Goal: Task Accomplishment & Management: Manage account settings

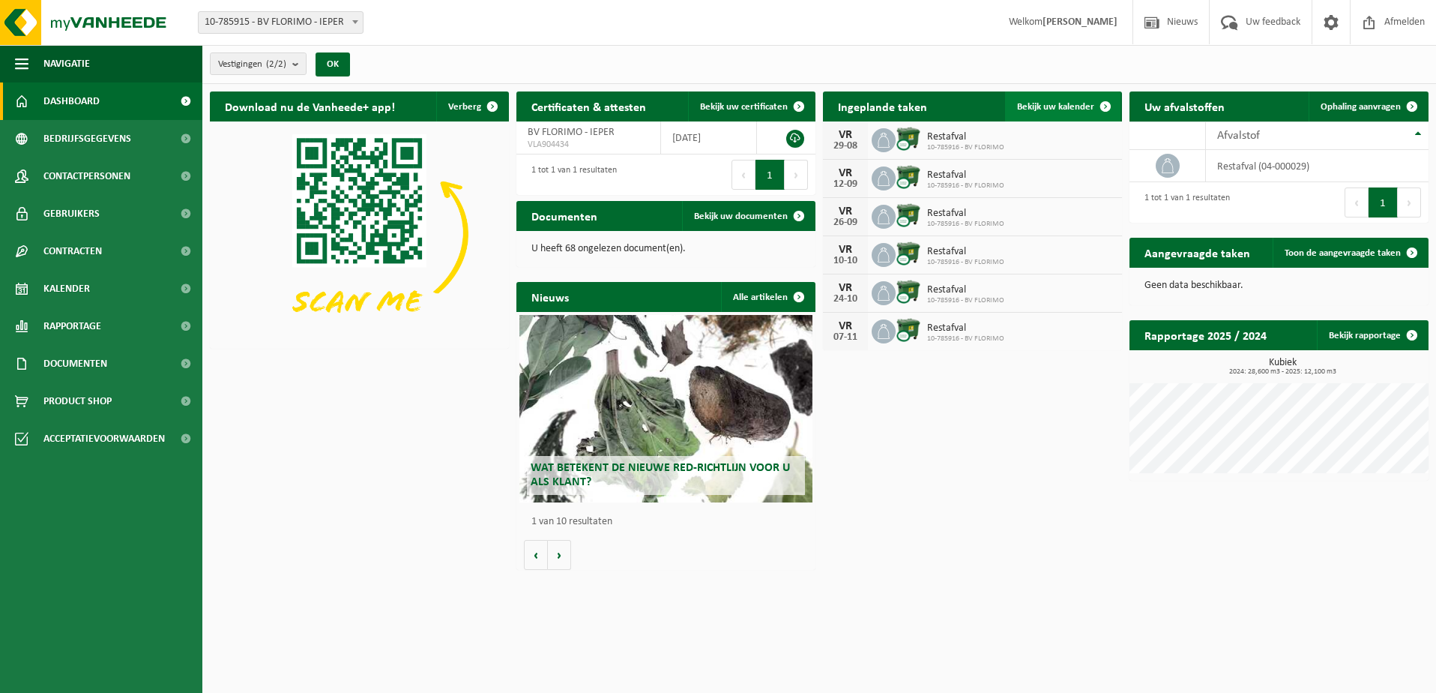
click at [1064, 102] on span "Bekijk uw kalender" at bounding box center [1055, 107] width 77 height 10
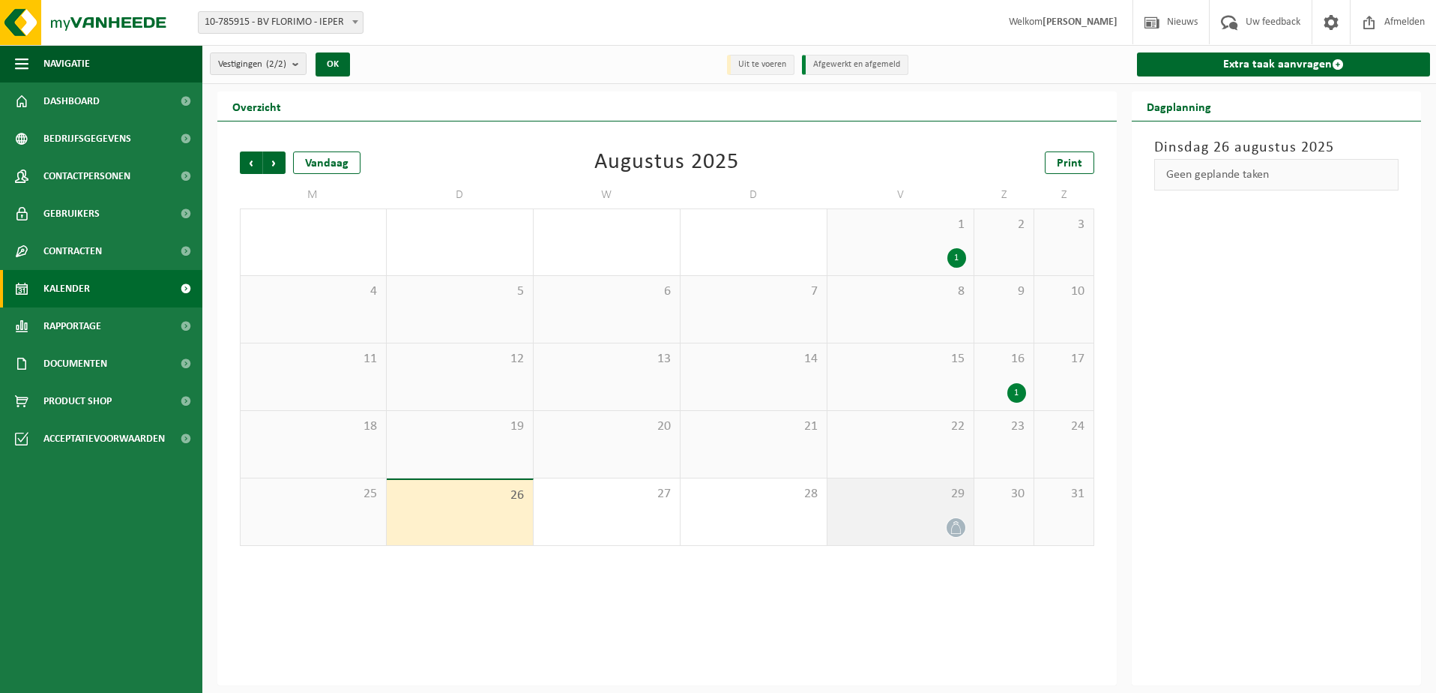
click at [955, 518] on span at bounding box center [956, 527] width 19 height 19
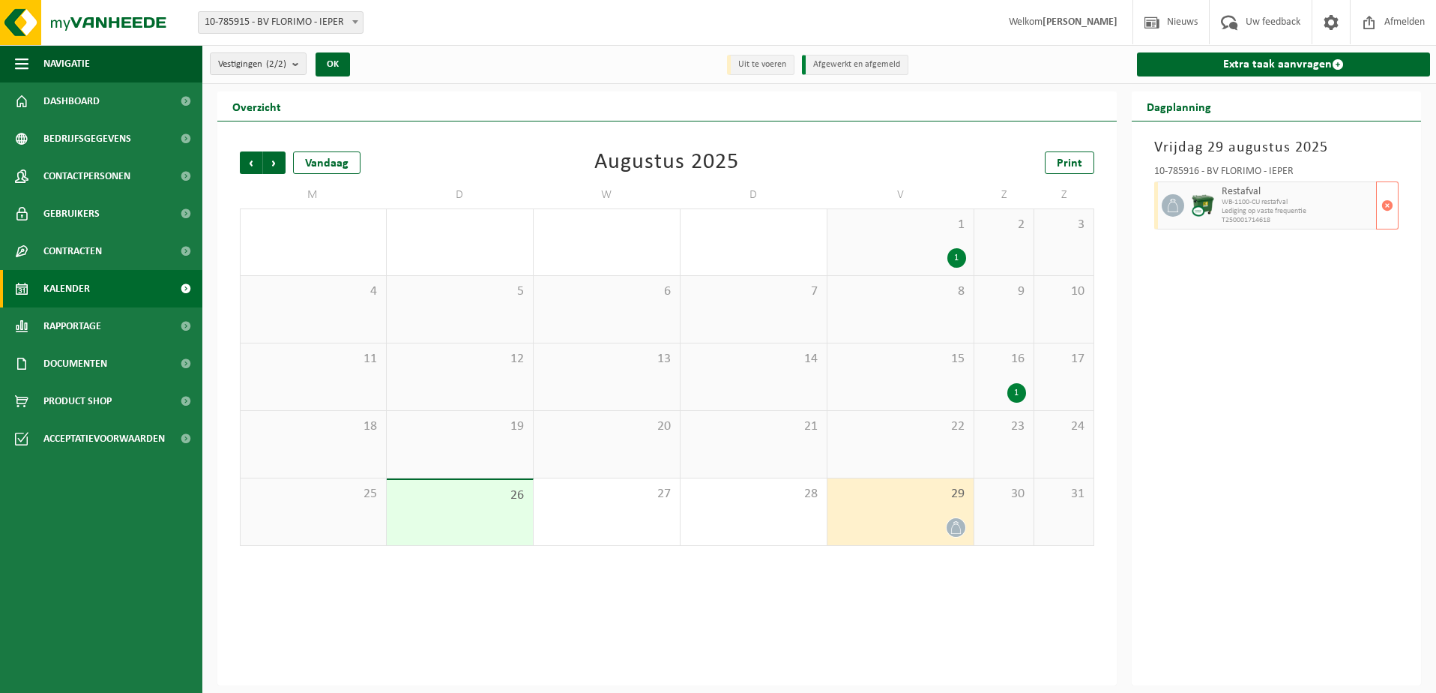
click at [1364, 208] on span "Lediging op vaste frequentie" at bounding box center [1297, 211] width 151 height 9
click at [1385, 202] on span "button" at bounding box center [1388, 205] width 12 height 30
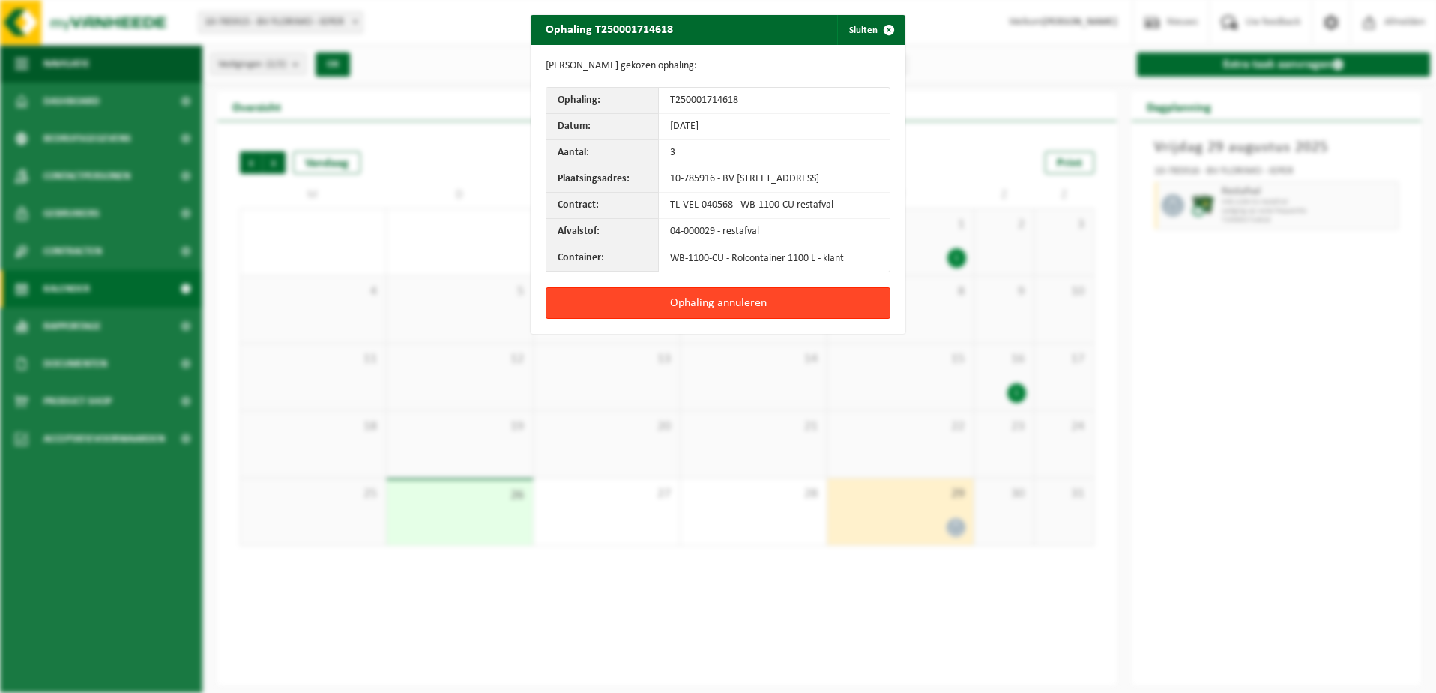
click at [721, 312] on button "Ophaling annuleren" at bounding box center [718, 302] width 345 height 31
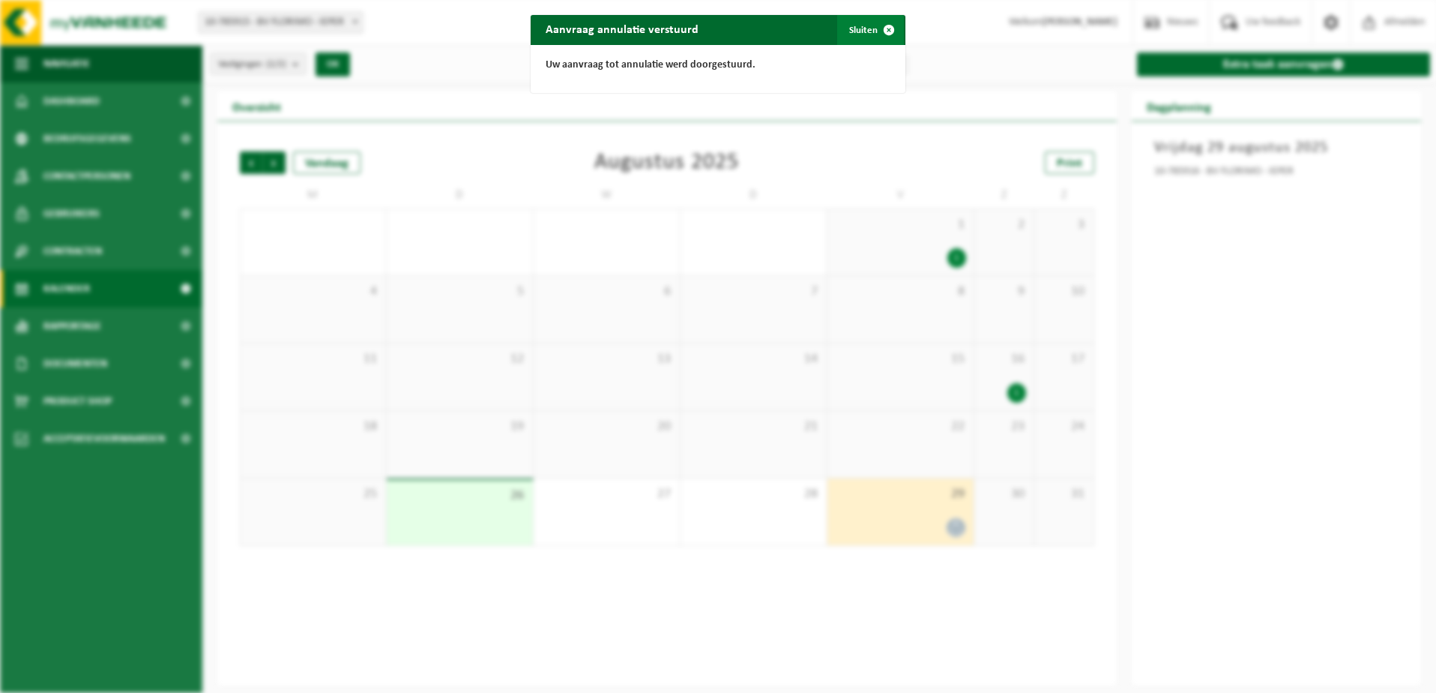
click at [883, 31] on span "button" at bounding box center [889, 30] width 30 height 30
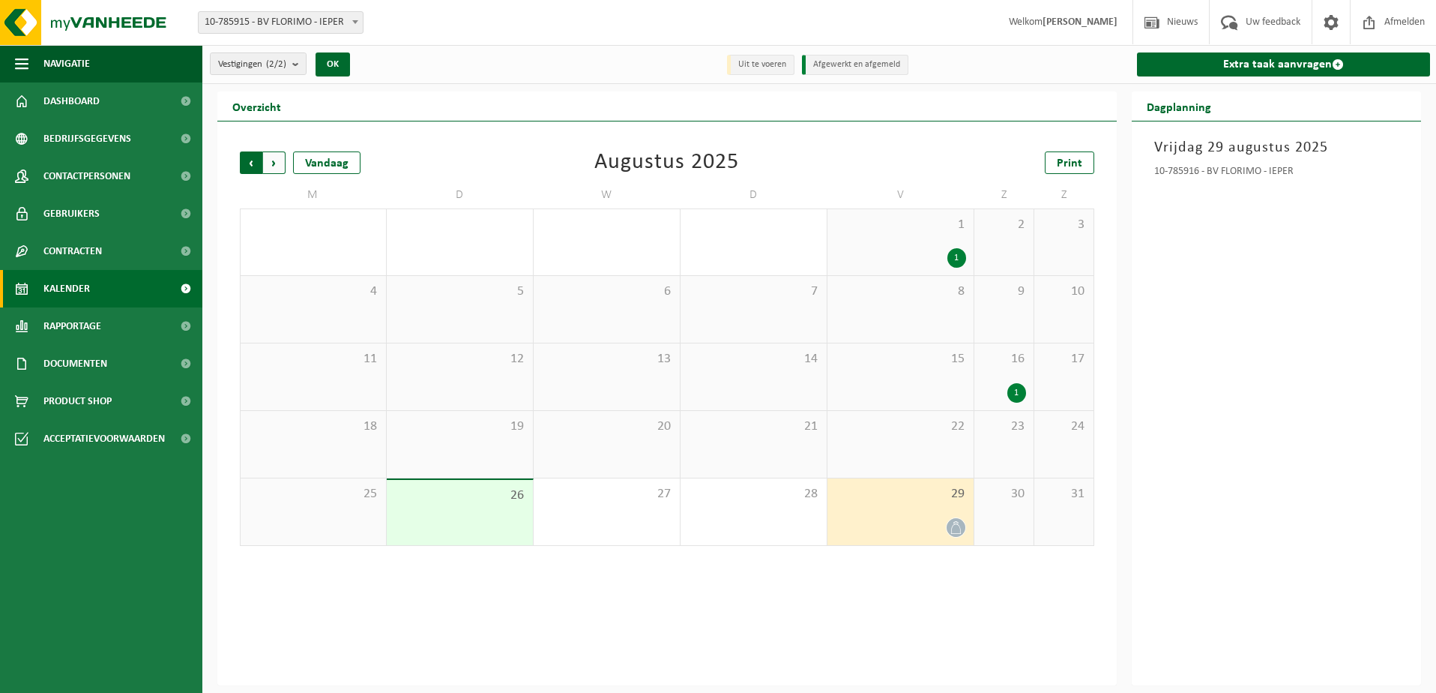
click at [274, 164] on span "Volgende" at bounding box center [274, 162] width 22 height 22
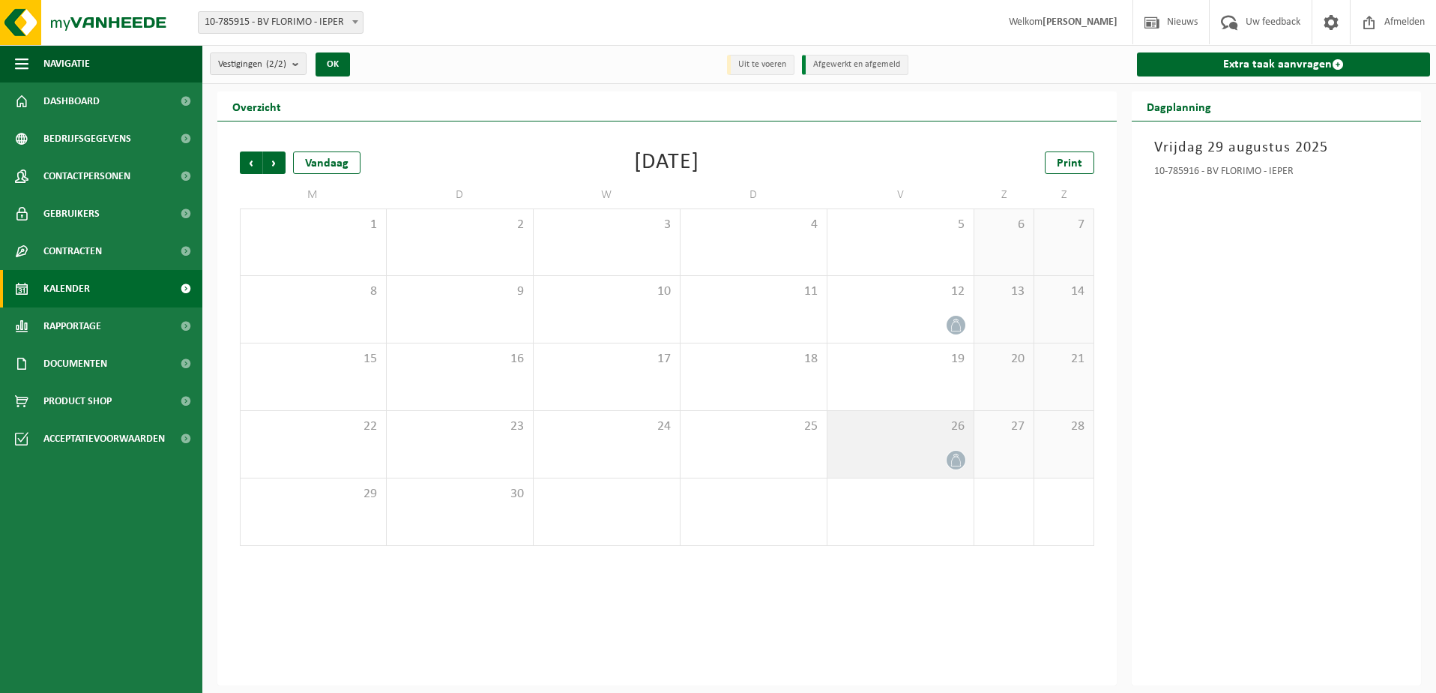
click at [904, 448] on div "26" at bounding box center [901, 444] width 146 height 67
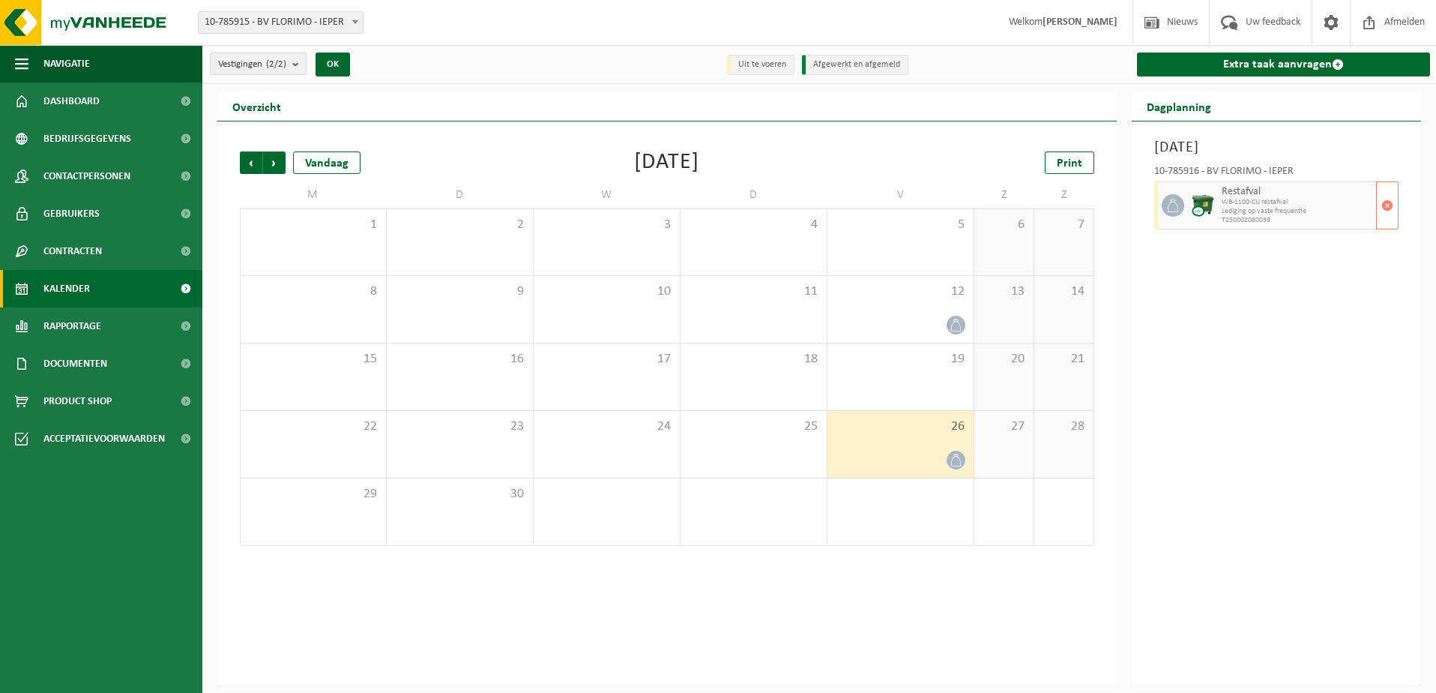
click at [1334, 198] on span "WB-1100-CU restafval" at bounding box center [1297, 202] width 151 height 9
click at [1389, 205] on span "button" at bounding box center [1388, 205] width 12 height 30
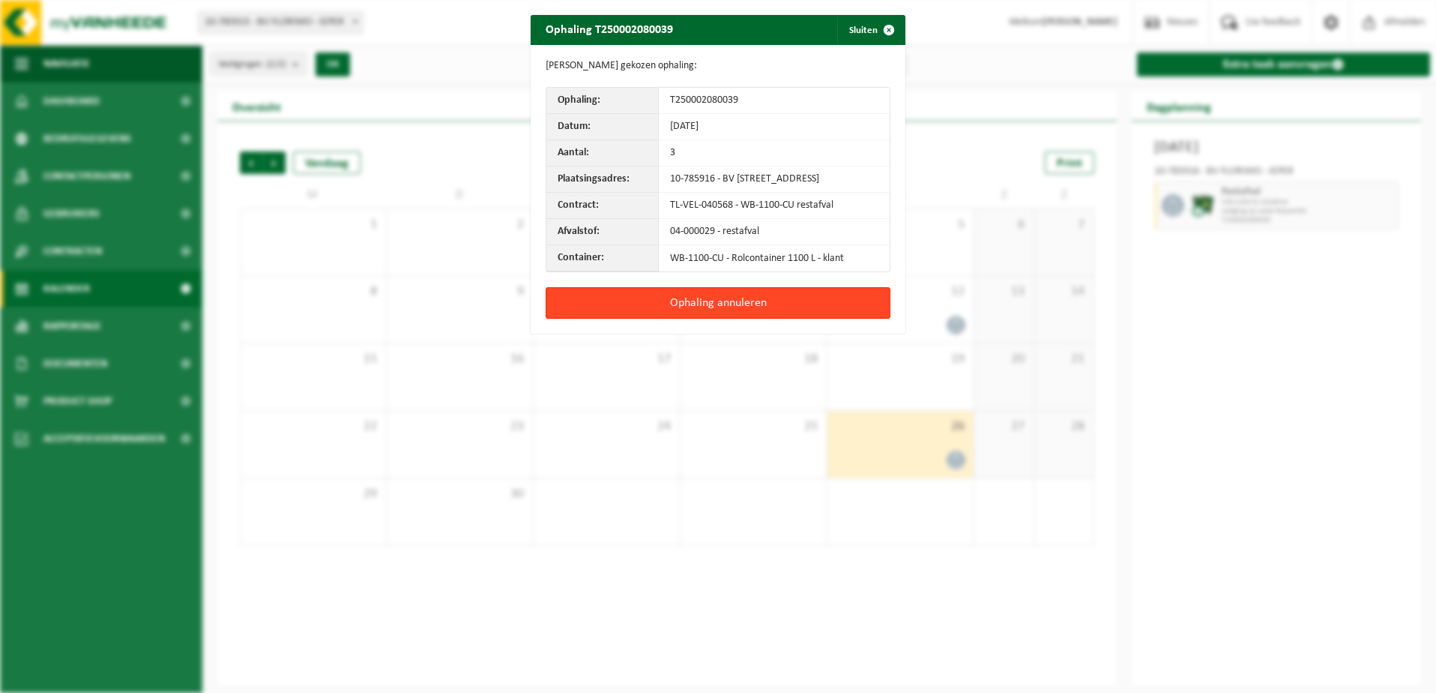
click at [731, 306] on button "Ophaling annuleren" at bounding box center [718, 302] width 345 height 31
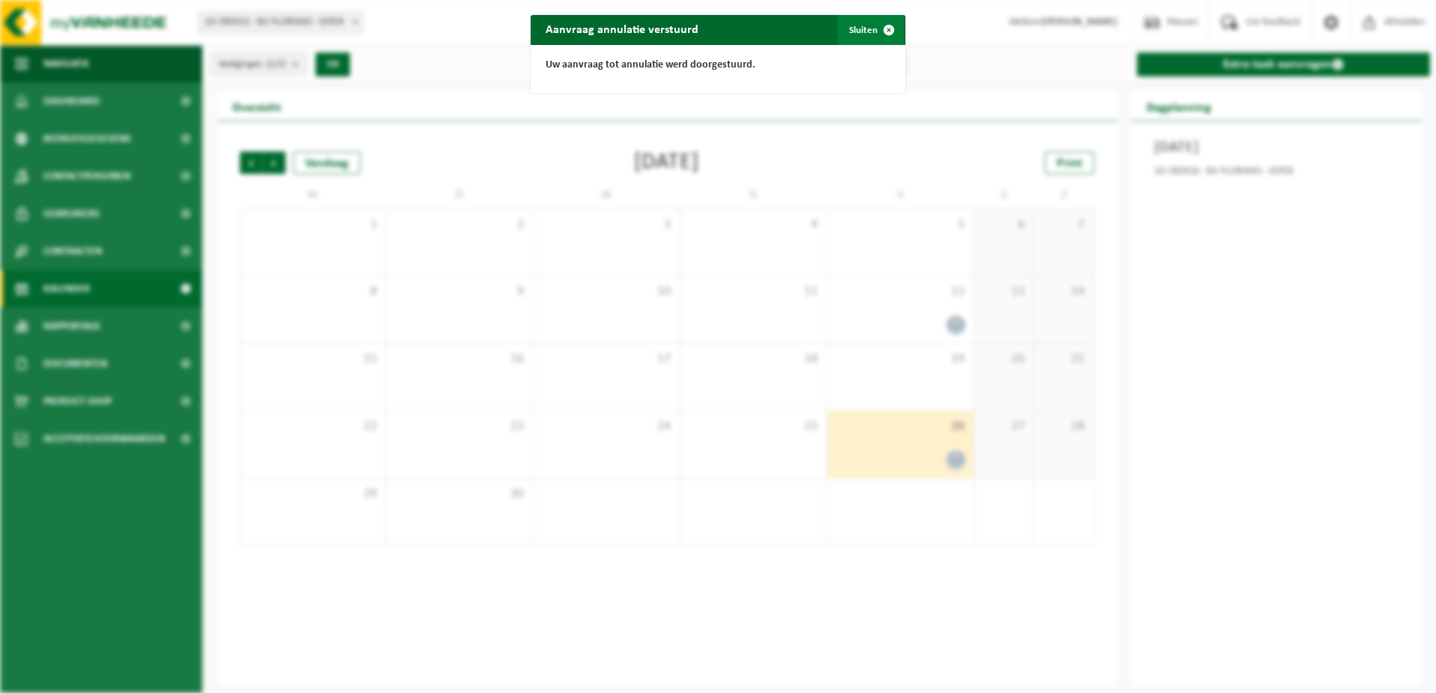
click at [885, 29] on span "button" at bounding box center [889, 30] width 30 height 30
